Goal: Information Seeking & Learning: Compare options

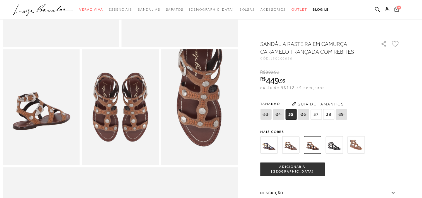
click at [334, 144] on img at bounding box center [334, 144] width 17 height 17
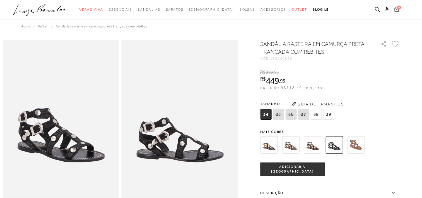
click at [354, 148] on img at bounding box center [356, 144] width 17 height 17
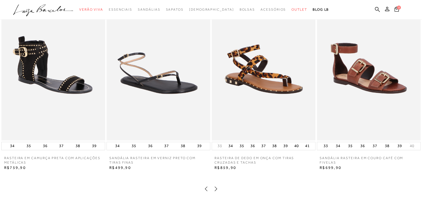
scroll to position [503, 0]
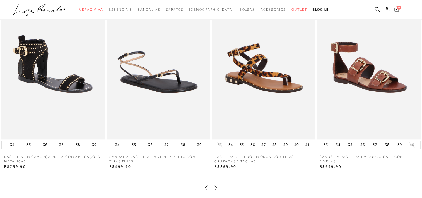
click at [370, 80] on img at bounding box center [369, 61] width 104 height 156
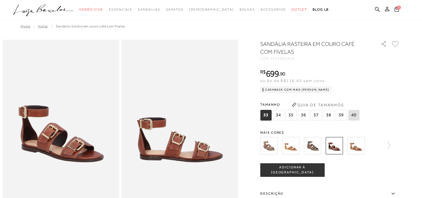
click at [356, 150] on img at bounding box center [356, 145] width 17 height 17
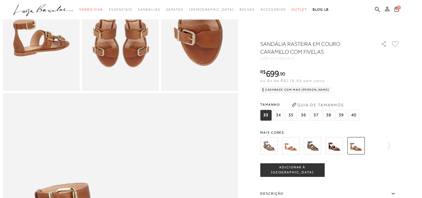
scroll to position [251, 0]
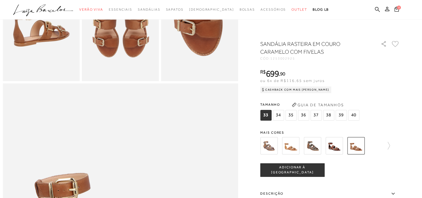
click at [293, 147] on img at bounding box center [290, 145] width 17 height 17
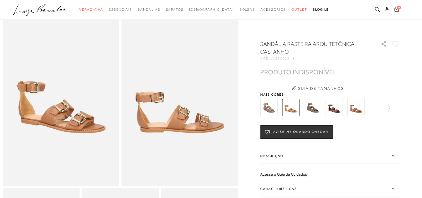
scroll to position [28, 0]
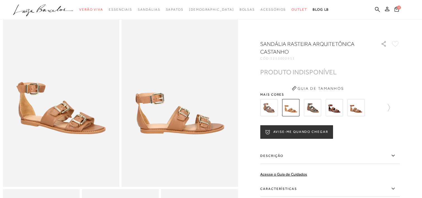
click at [361, 108] on img at bounding box center [356, 107] width 17 height 17
